Goal: Information Seeking & Learning: Learn about a topic

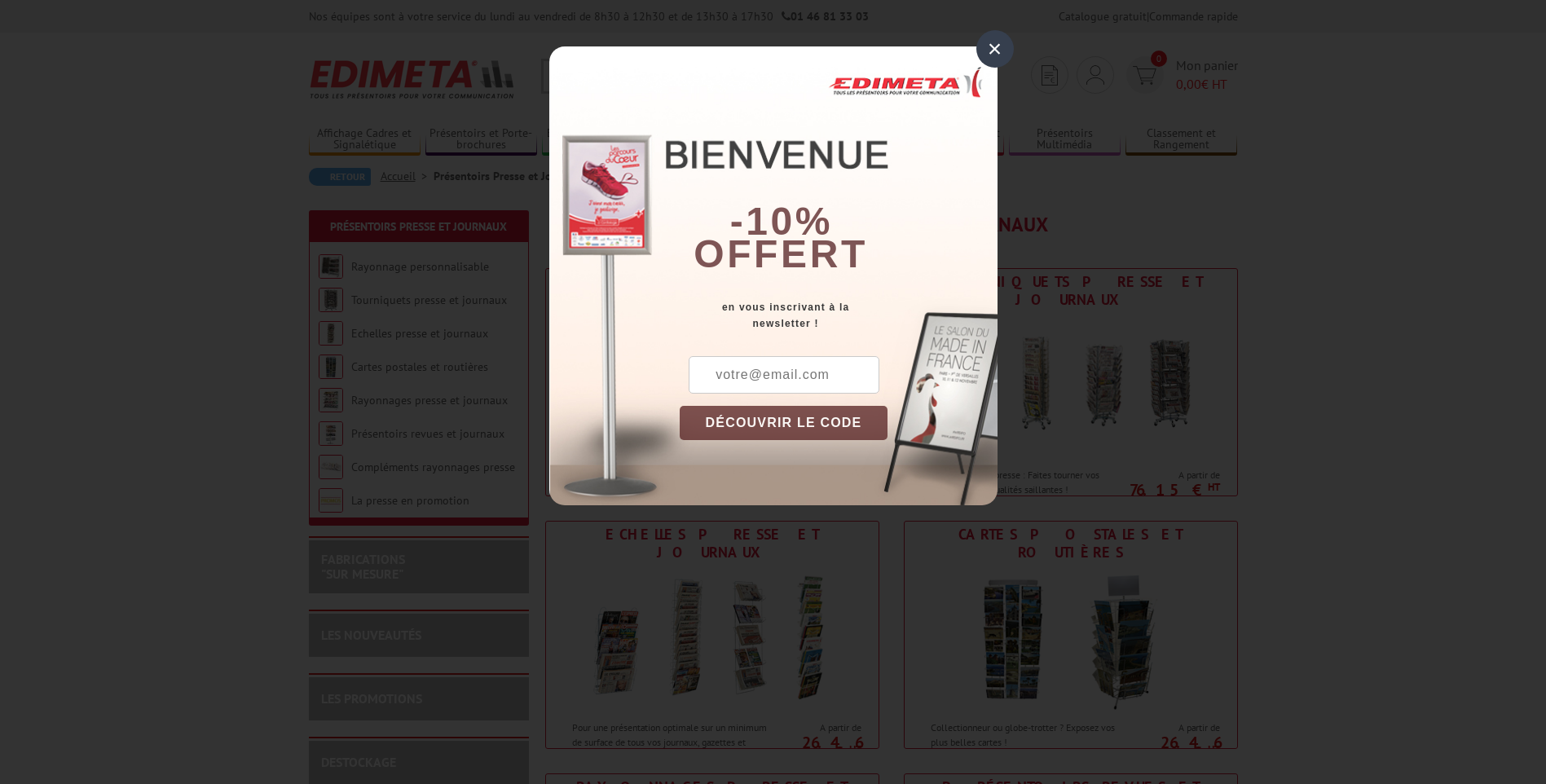
click at [1001, 52] on div "×" at bounding box center [995, 48] width 38 height 38
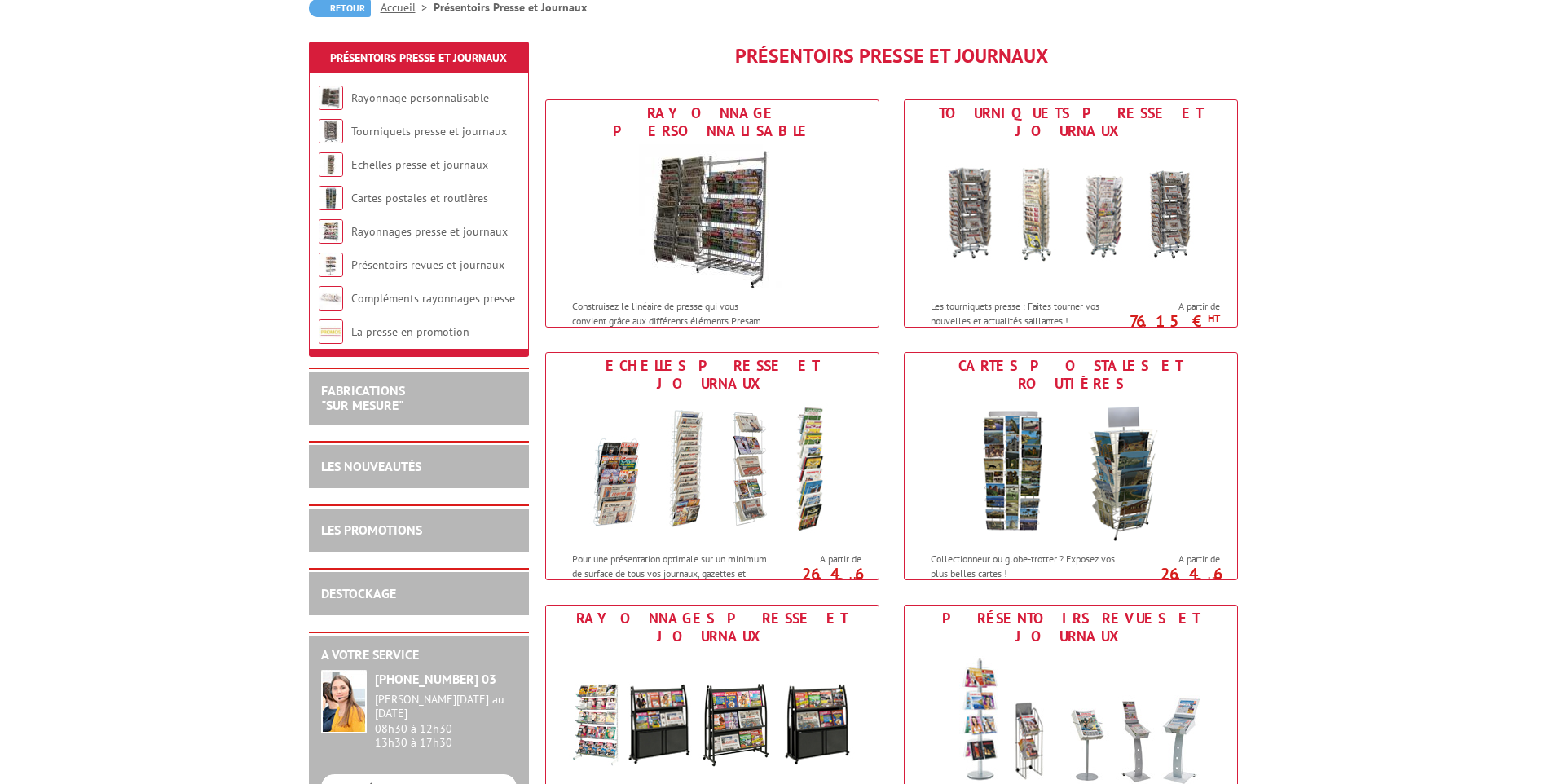
scroll to position [217, 0]
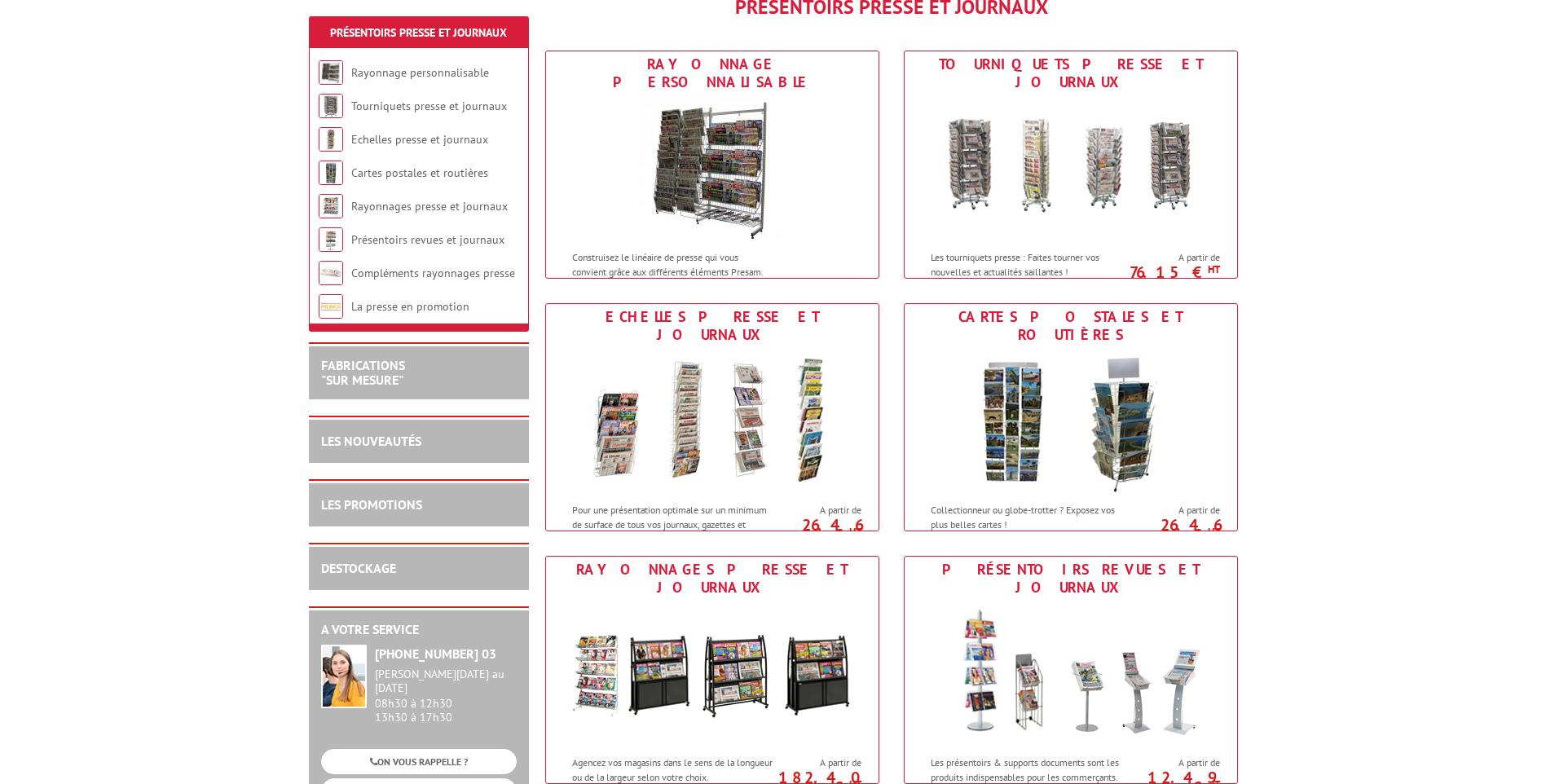
click at [372, 431] on div "LES NOUVEAUTÉS" at bounding box center [419, 440] width 220 height 46
click at [414, 436] on link "LES NOUVEAUTÉS" at bounding box center [371, 440] width 100 height 17
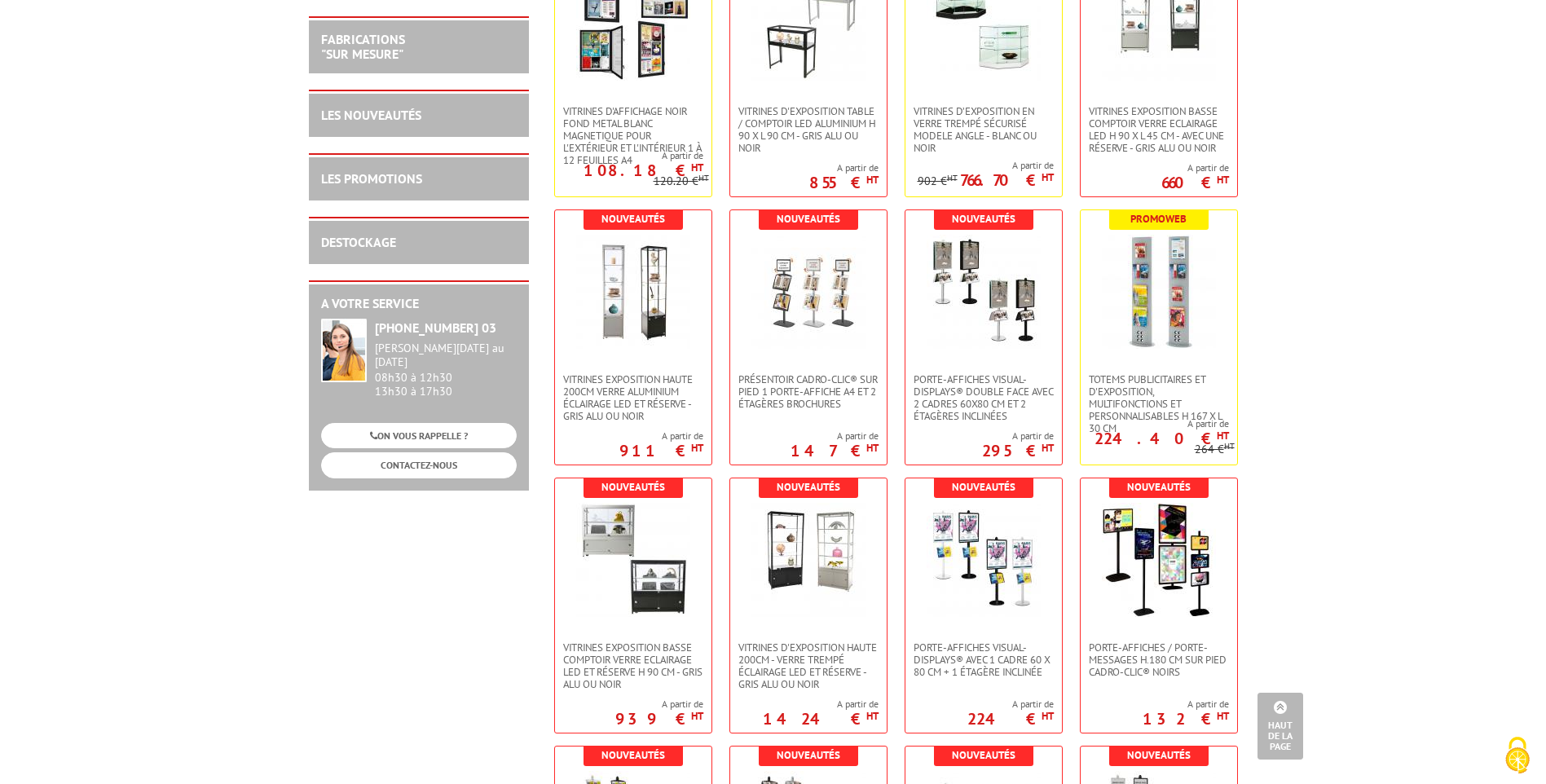
scroll to position [3040, 0]
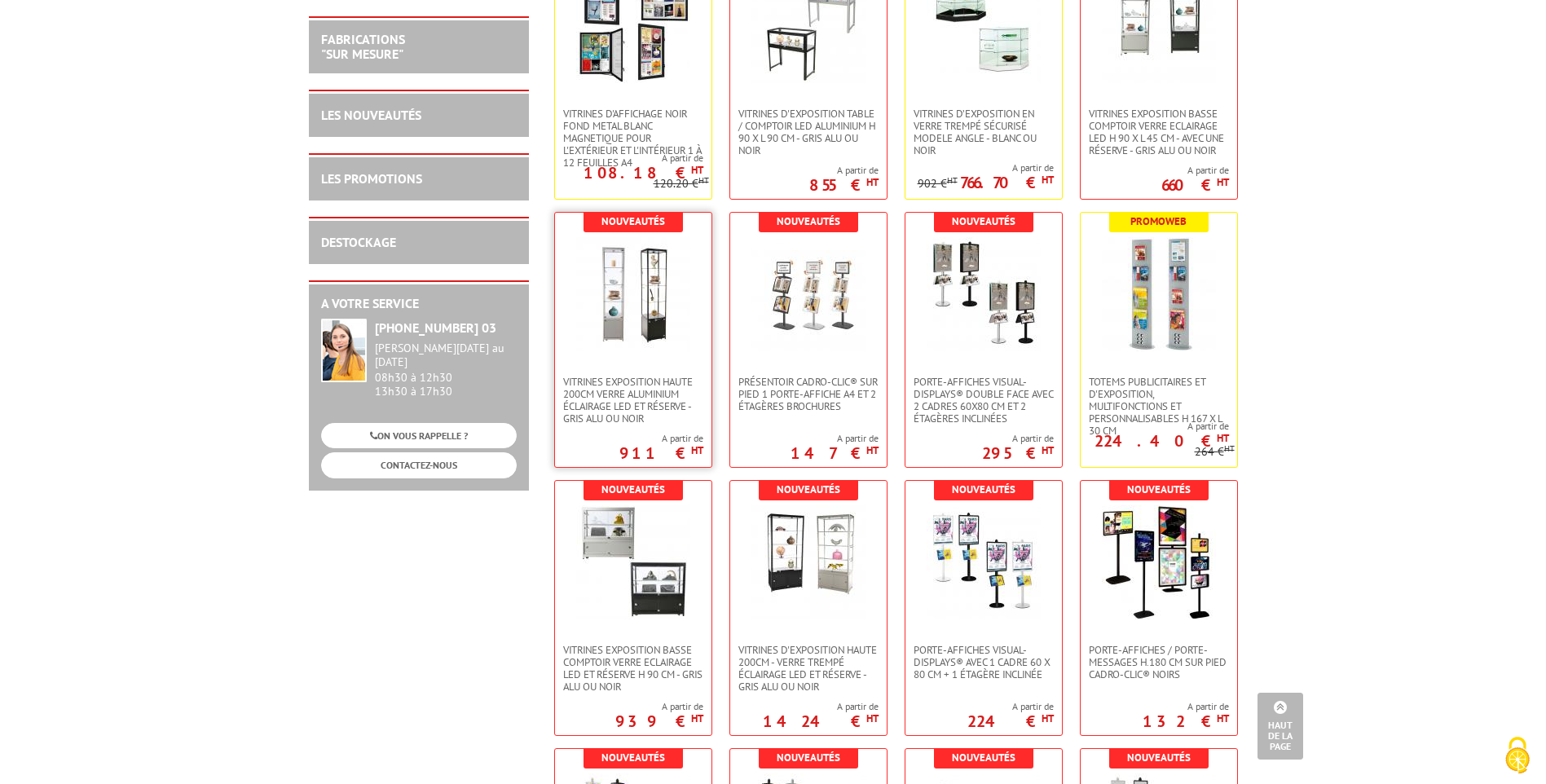
click at [634, 308] on img at bounding box center [633, 294] width 114 height 114
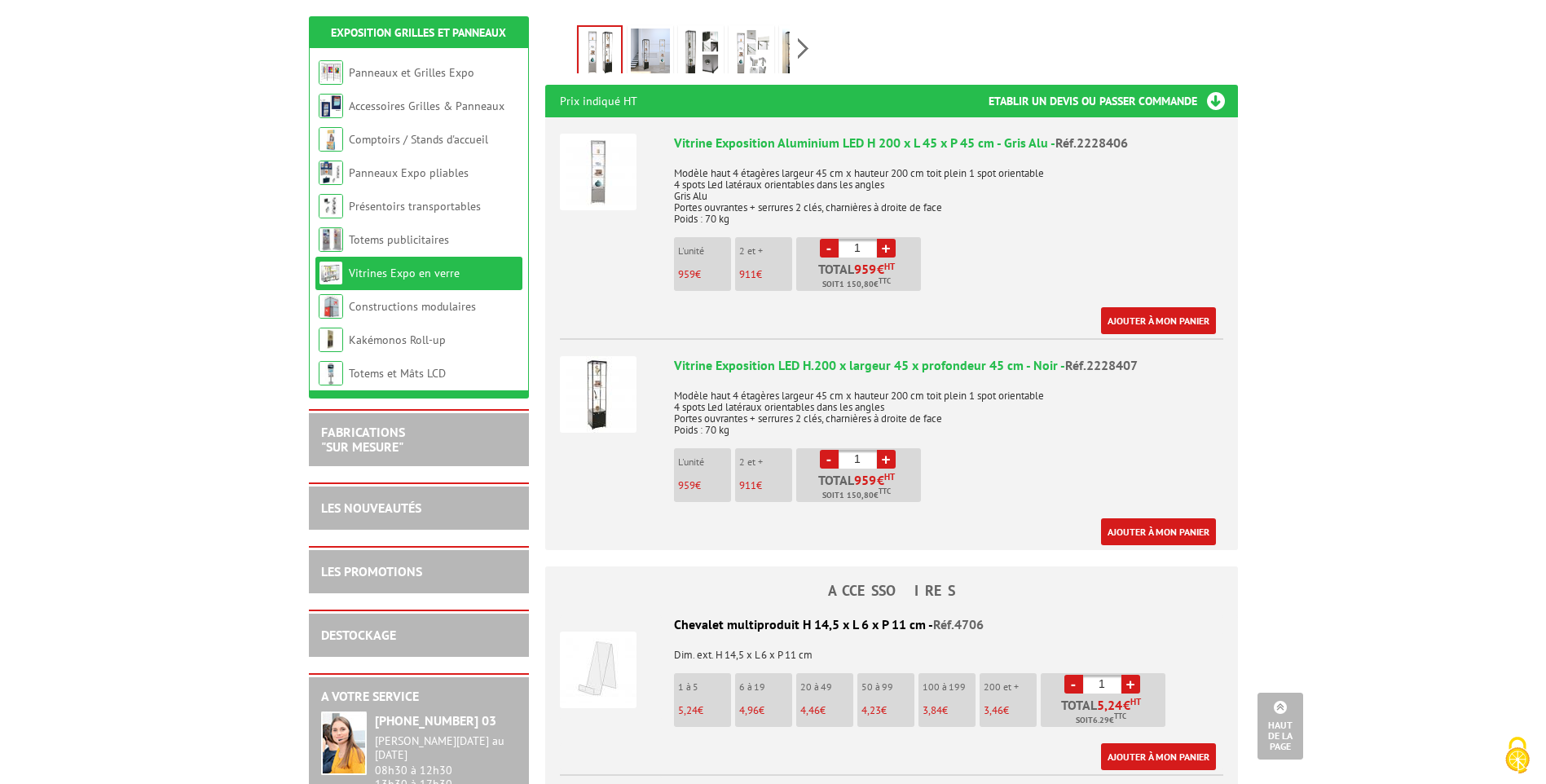
scroll to position [506, 0]
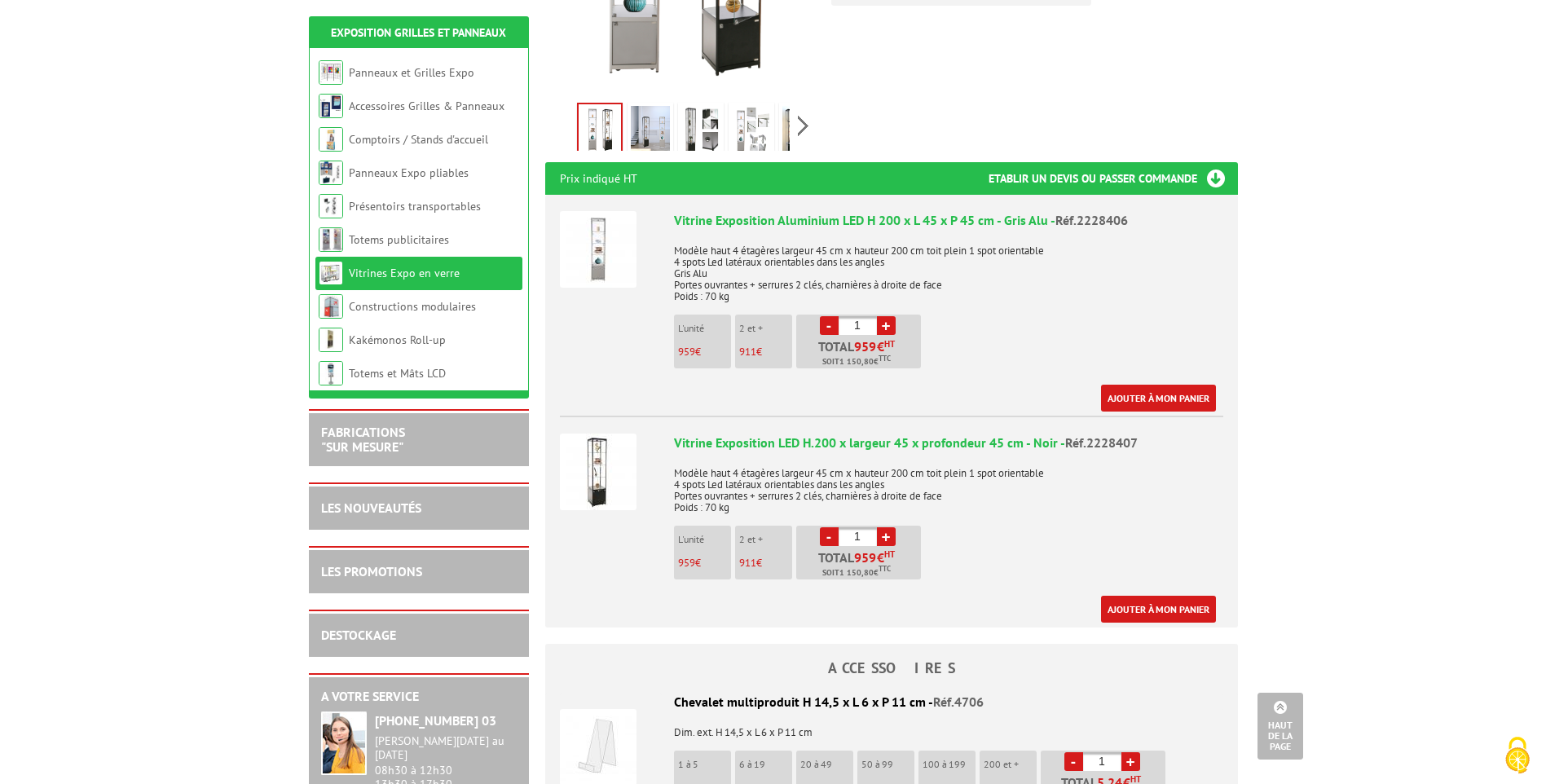
click at [649, 112] on img at bounding box center [650, 132] width 39 height 51
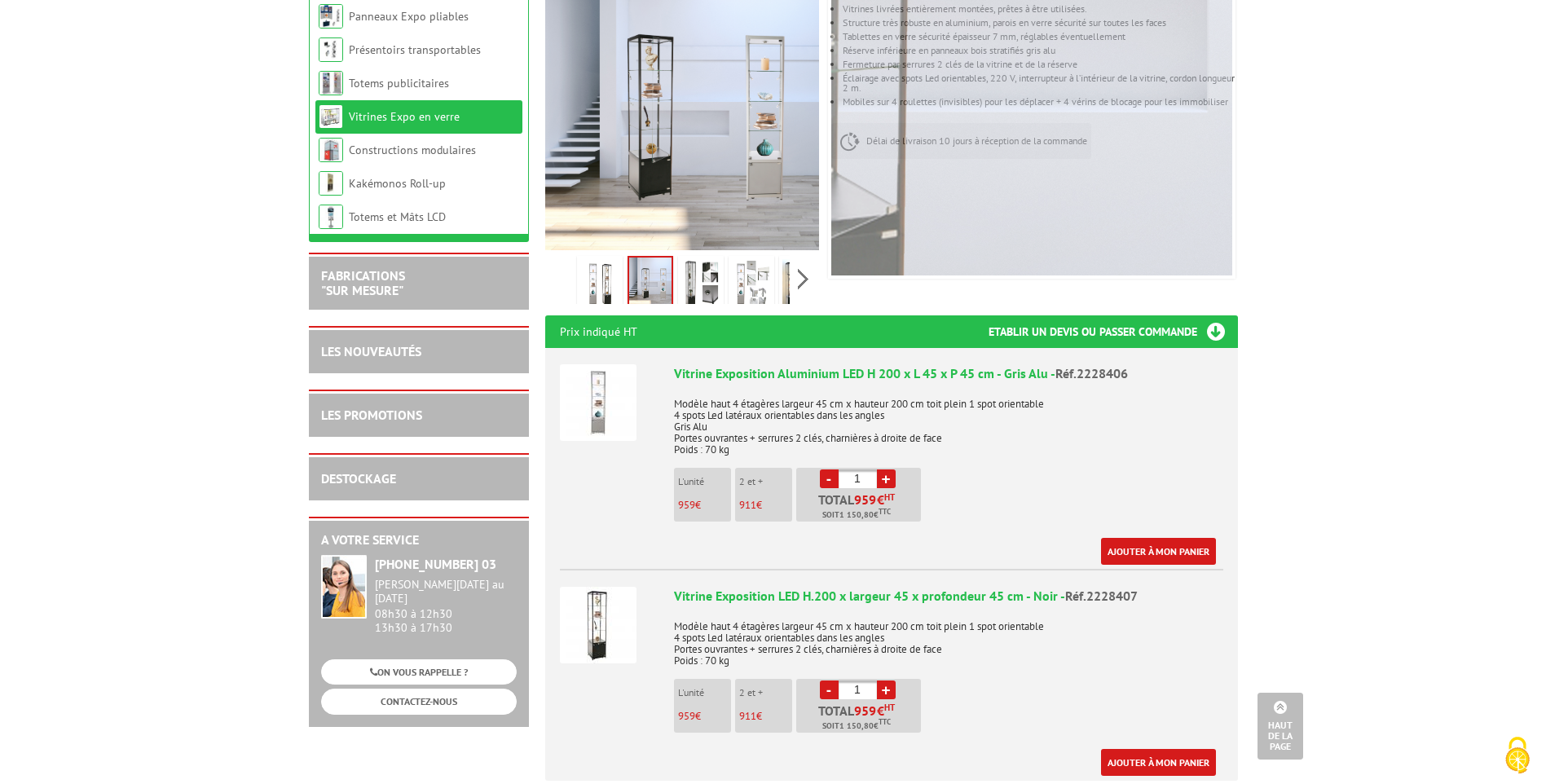
scroll to position [180, 0]
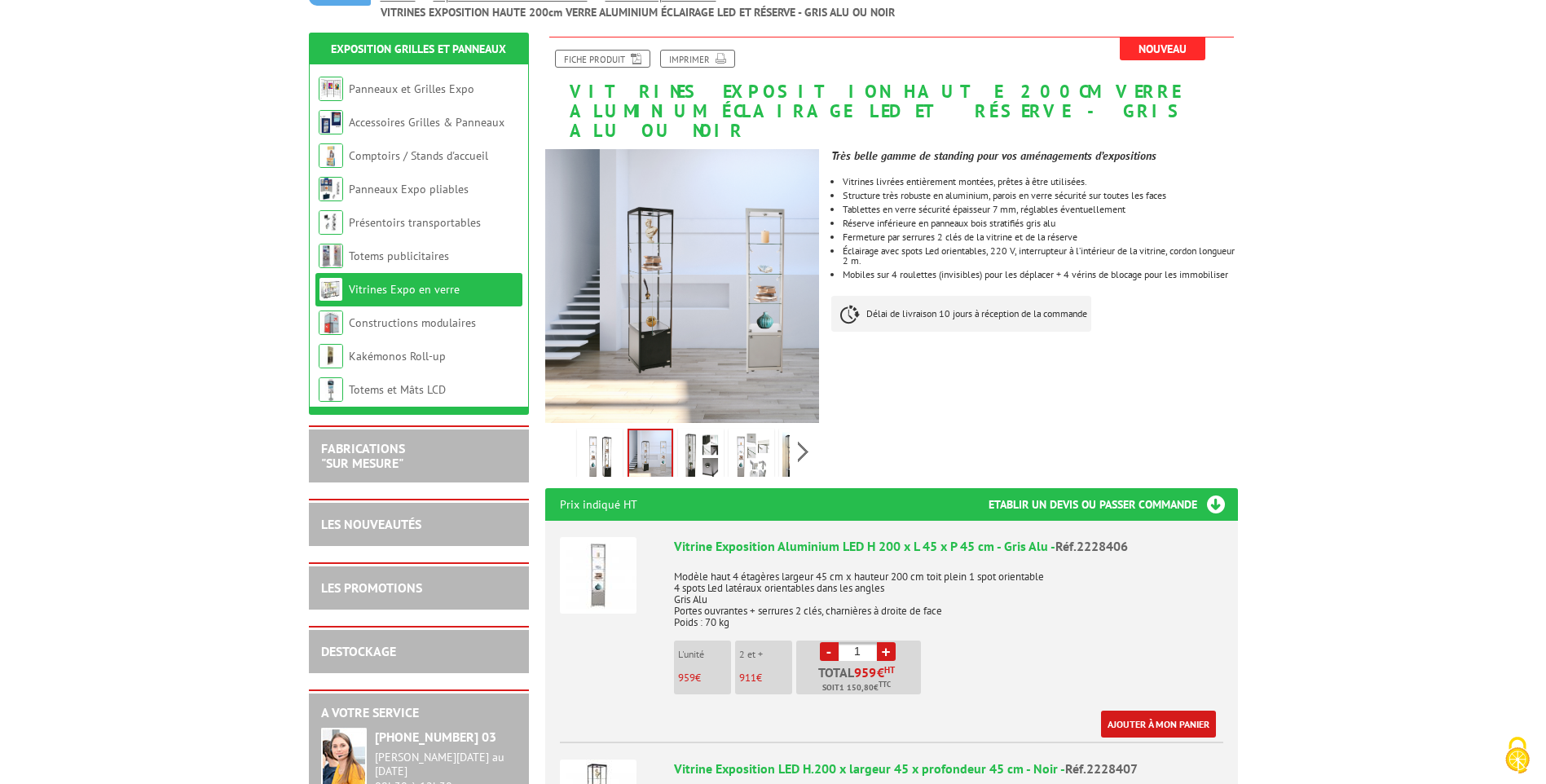
click at [707, 431] on img at bounding box center [700, 457] width 39 height 51
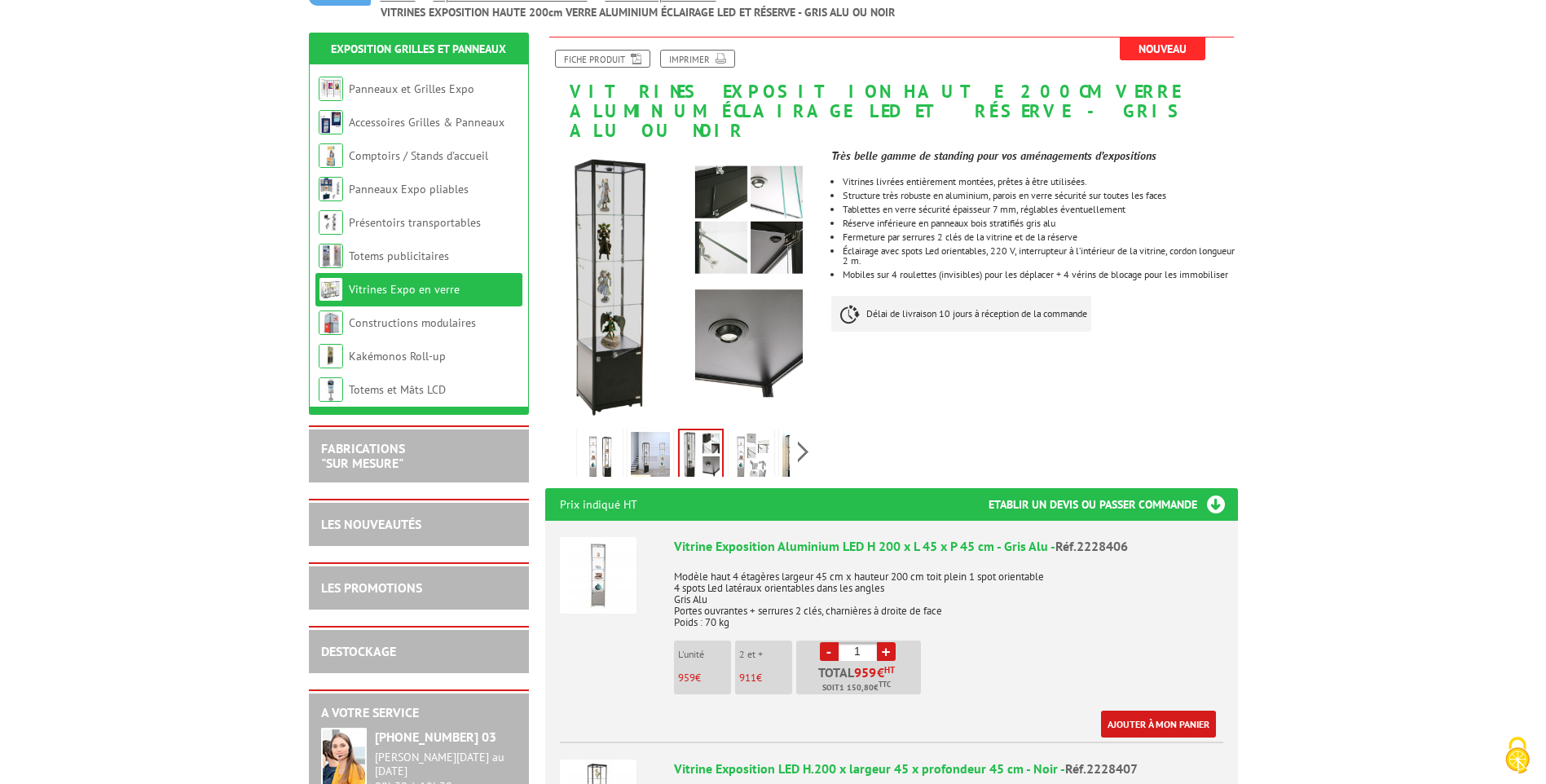
click at [748, 438] on img at bounding box center [751, 457] width 39 height 51
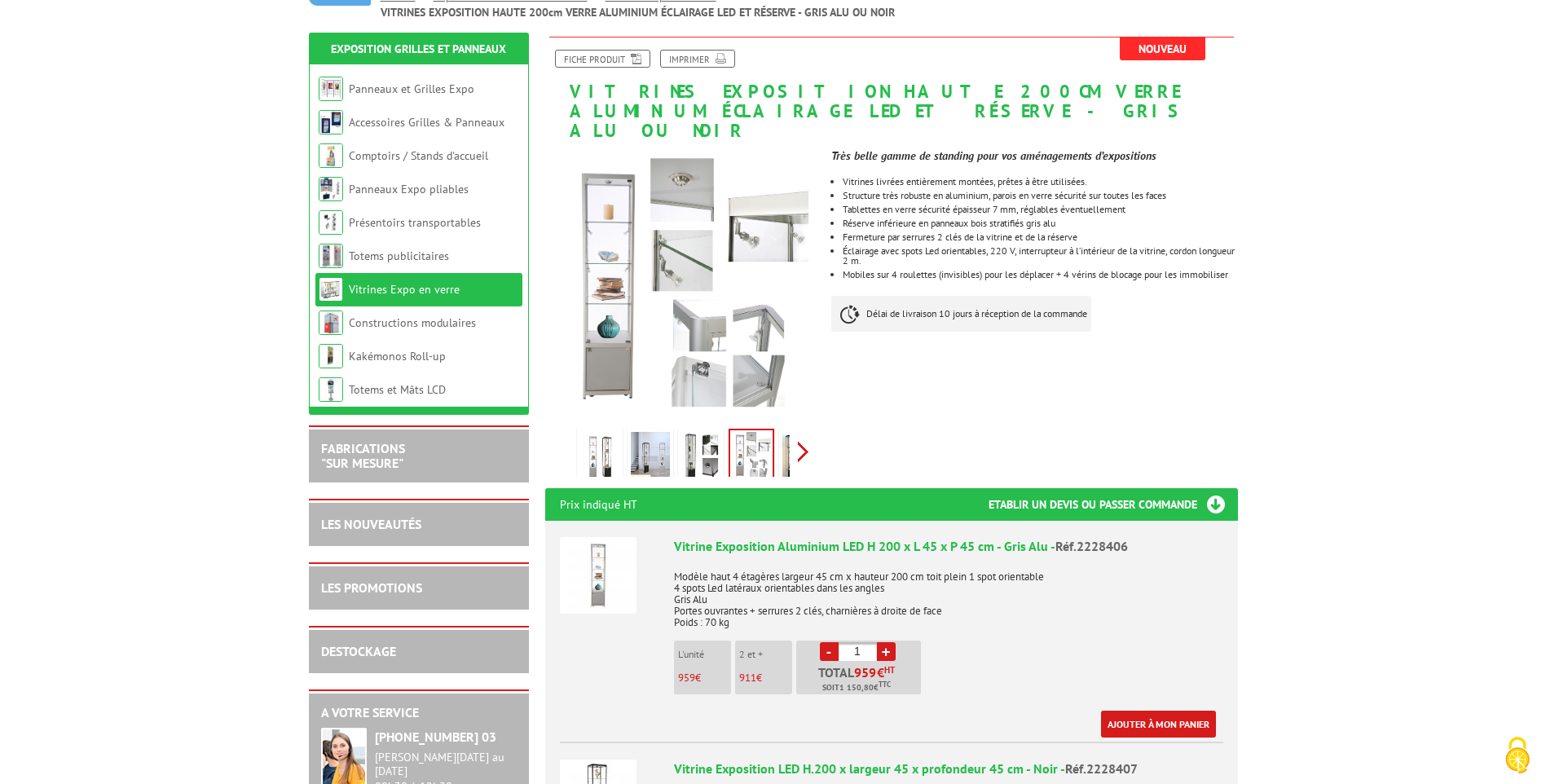
click at [798, 429] on div "Previous Next" at bounding box center [682, 451] width 275 height 57
click at [711, 432] on img at bounding box center [714, 457] width 39 height 51
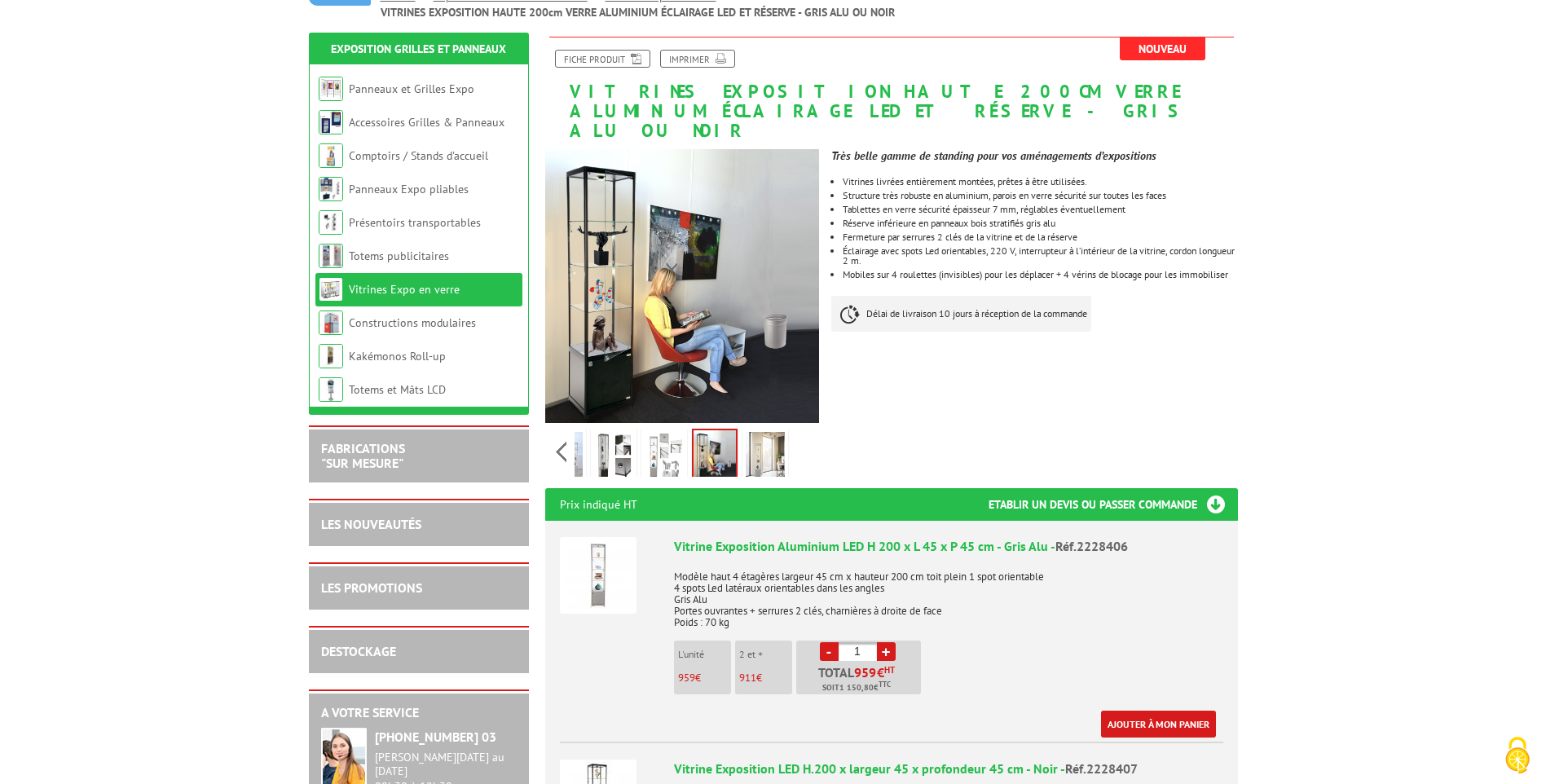
click at [769, 431] on img at bounding box center [765, 457] width 39 height 51
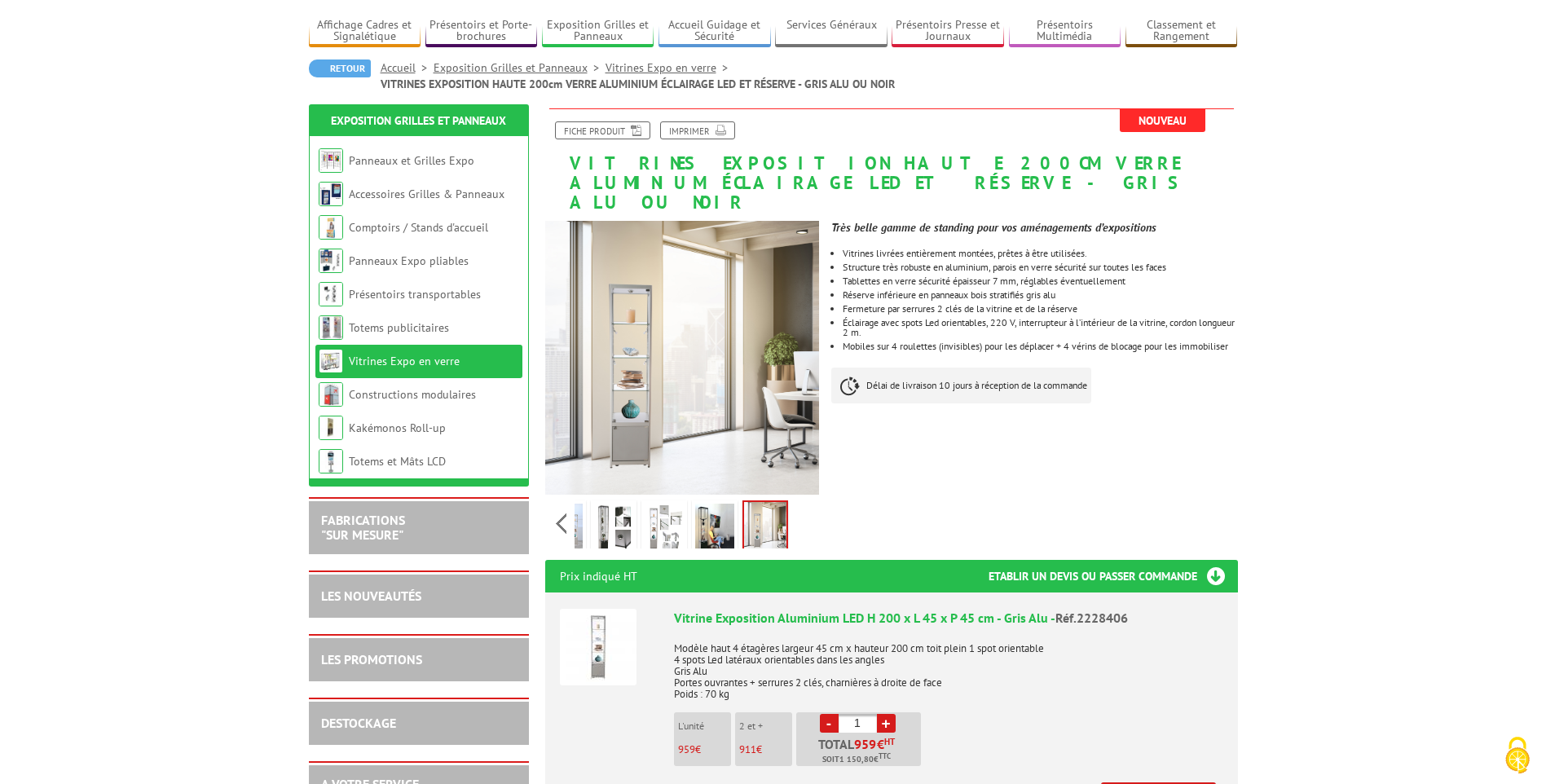
scroll to position [0, 0]
